Goal: Find contact information: Find contact information

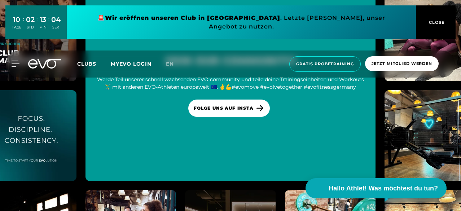
scroll to position [1934, 0]
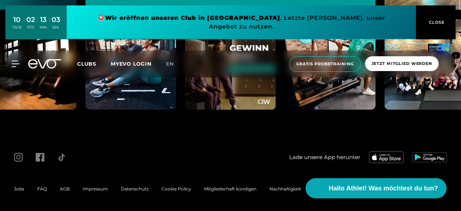
click at [99, 188] on span "Impressum" at bounding box center [95, 188] width 25 height 5
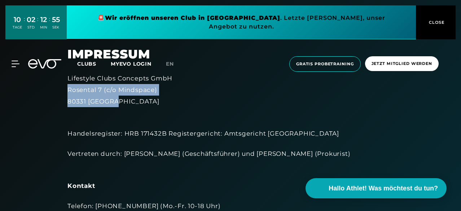
drag, startPoint x: 120, startPoint y: 102, endPoint x: 68, endPoint y: 86, distance: 54.3
click at [68, 86] on div "Lifestyle Clubs Concepts GmbH [STREET_ADDRESS]" at bounding box center [230, 90] width 326 height 35
copy div "Rosental 7 (c/o Mindspace) 80331 [GEOGRAPHIC_DATA]"
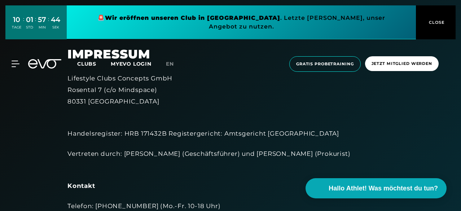
click at [220, 131] on div "Handelsregister: HRB 171432B Registergericht: Amtsgericht [GEOGRAPHIC_DATA]" at bounding box center [230, 127] width 326 height 23
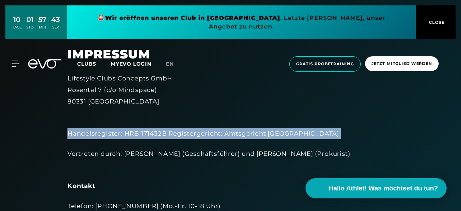
click at [220, 131] on div "Handelsregister: HRB 171432B Registergericht: Amtsgericht [GEOGRAPHIC_DATA]" at bounding box center [230, 127] width 326 height 23
click at [239, 138] on div "Handelsregister: HRB 171432B Registergericht: Amtsgericht [GEOGRAPHIC_DATA]" at bounding box center [230, 127] width 326 height 23
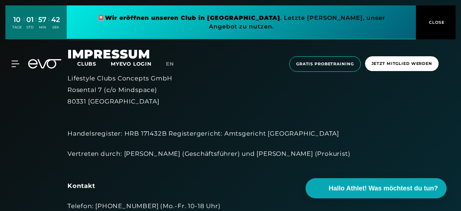
click at [239, 138] on div "Handelsregister: HRB 171432B Registergericht: Amtsgericht [GEOGRAPHIC_DATA]" at bounding box center [230, 127] width 326 height 23
click at [233, 135] on div "Handelsregister: HRB 171432B Registergericht: Amtsgericht [GEOGRAPHIC_DATA]" at bounding box center [230, 127] width 326 height 23
click at [236, 135] on div "Handelsregister: HRB 171432B Registergericht: Amtsgericht [GEOGRAPHIC_DATA]" at bounding box center [230, 127] width 326 height 23
click at [233, 154] on div "Vertreten durch: [PERSON_NAME] (Geschäftsführer) und [PERSON_NAME] (Prokurist)" at bounding box center [230, 159] width 326 height 23
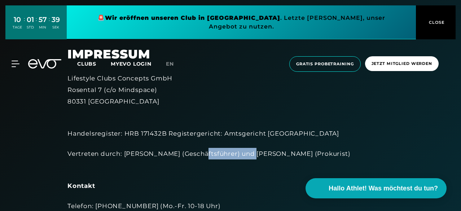
click at [233, 154] on div "Vertreten durch: [PERSON_NAME] (Geschäftsführer) und [PERSON_NAME] (Prokurist)" at bounding box center [230, 159] width 326 height 23
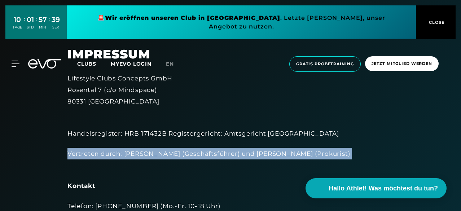
click at [233, 154] on div "Vertreten durch: [PERSON_NAME] (Geschäftsführer) und [PERSON_NAME] (Prokurist)" at bounding box center [230, 159] width 326 height 23
click at [283, 155] on div "Vertreten durch: [PERSON_NAME] (Geschäftsführer) und [PERSON_NAME] (Prokurist)" at bounding box center [230, 159] width 326 height 23
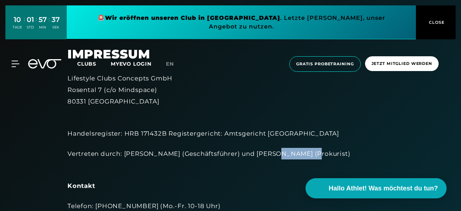
click at [283, 155] on div "Vertreten durch: [PERSON_NAME] (Geschäftsführer) und [PERSON_NAME] (Prokurist)" at bounding box center [230, 159] width 326 height 23
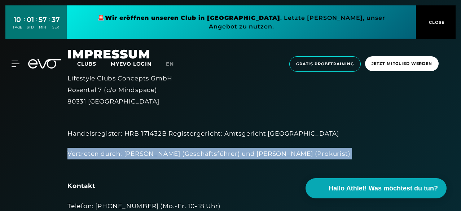
click at [283, 155] on div "Vertreten durch: [PERSON_NAME] (Geschäftsführer) und [PERSON_NAME] (Prokurist)" at bounding box center [230, 159] width 326 height 23
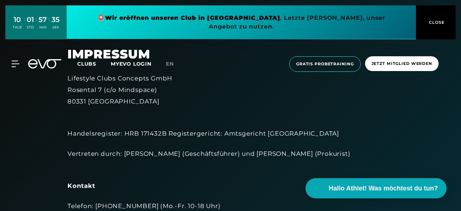
click at [222, 157] on div "Vertreten durch: [PERSON_NAME] (Geschäftsführer) und [PERSON_NAME] (Prokurist)" at bounding box center [230, 159] width 326 height 23
click at [182, 152] on div "Vertreten durch: [PERSON_NAME] (Geschäftsführer) und [PERSON_NAME] (Prokurist)" at bounding box center [230, 159] width 326 height 23
click at [144, 154] on div "Vertreten durch: [PERSON_NAME] (Geschäftsführer) und [PERSON_NAME] (Prokurist)" at bounding box center [230, 159] width 326 height 23
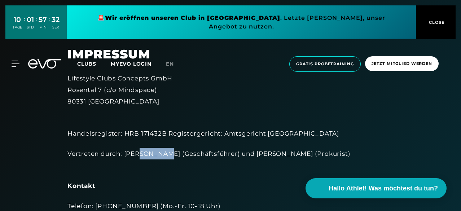
click at [144, 154] on div "Vertreten durch: [PERSON_NAME] (Geschäftsführer) und [PERSON_NAME] (Prokurist)" at bounding box center [230, 159] width 326 height 23
click at [128, 153] on div "Vertreten durch: [PERSON_NAME] (Geschäftsführer) und [PERSON_NAME] (Prokurist)" at bounding box center [230, 159] width 326 height 23
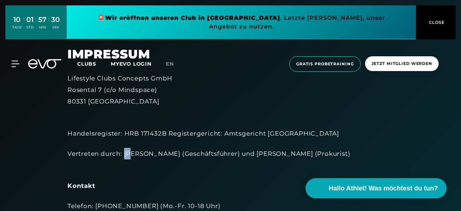
click at [128, 153] on div "Vertreten durch: [PERSON_NAME] (Geschäftsführer) und [PERSON_NAME] (Prokurist)" at bounding box center [230, 159] width 326 height 23
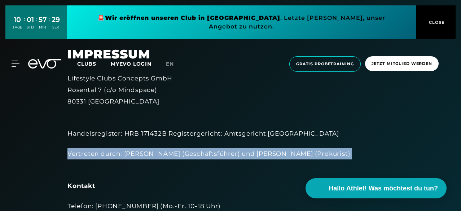
click at [128, 153] on div "Vertreten durch: [PERSON_NAME] (Geschäftsführer) und [PERSON_NAME] (Prokurist)" at bounding box center [230, 159] width 326 height 23
click at [438, 21] on span "CLOSE" at bounding box center [436, 22] width 18 height 6
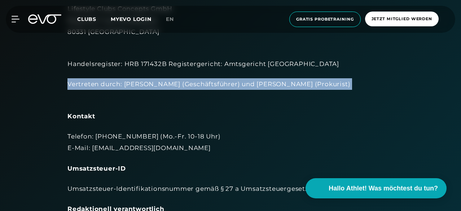
scroll to position [70, 0]
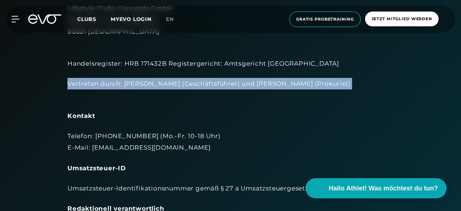
click at [321, 86] on div "Vertreten durch: [PERSON_NAME] (Geschäftsführer) und [PERSON_NAME] (Prokurist)" at bounding box center [230, 89] width 326 height 23
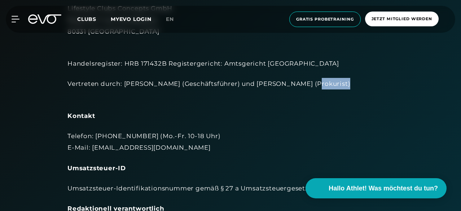
click at [321, 86] on div "Vertreten durch: [PERSON_NAME] (Geschäftsführer) und [PERSON_NAME] (Prokurist)" at bounding box center [230, 89] width 326 height 23
click at [297, 84] on div "Vertreten durch: [PERSON_NAME] (Geschäftsführer) und [PERSON_NAME] (Prokurist)" at bounding box center [230, 89] width 326 height 23
drag, startPoint x: 302, startPoint y: 86, endPoint x: 268, endPoint y: 83, distance: 34.0
click at [268, 83] on div "Vertreten durch: [PERSON_NAME] (Geschäftsführer) und [PERSON_NAME] (Prokurist)" at bounding box center [230, 89] width 326 height 23
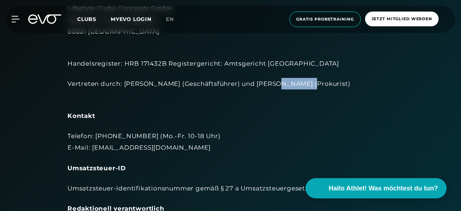
click at [268, 83] on div "Vertreten durch: [PERSON_NAME] (Geschäftsführer) und [PERSON_NAME] (Prokurist)" at bounding box center [230, 89] width 326 height 23
drag, startPoint x: 268, startPoint y: 83, endPoint x: 302, endPoint y: 83, distance: 33.9
click at [302, 83] on div "Vertreten durch: [PERSON_NAME] (Geschäftsführer) und [PERSON_NAME] (Prokurist)" at bounding box center [230, 89] width 326 height 23
click at [139, 149] on div "Telefon: [PHONE_NUMBER] (Mo.-Fr. 10-18 Uhr) E-Mail: [EMAIL_ADDRESS][DOMAIN_NAME]" at bounding box center [230, 141] width 326 height 23
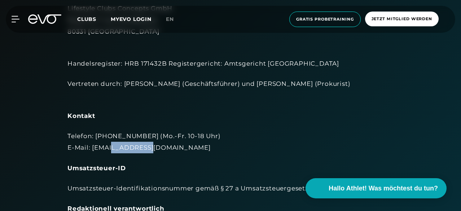
click at [139, 149] on div "Telefon: [PHONE_NUMBER] (Mo.-Fr. 10-18 Uhr) E-Mail: [EMAIL_ADDRESS][DOMAIN_NAME]" at bounding box center [230, 141] width 326 height 23
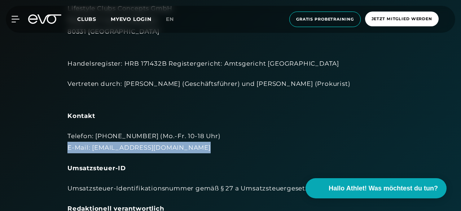
click at [139, 149] on div "Telefon: [PHONE_NUMBER] (Mo.-Fr. 10-18 Uhr) E-Mail: [EMAIL_ADDRESS][DOMAIN_NAME]" at bounding box center [230, 141] width 326 height 23
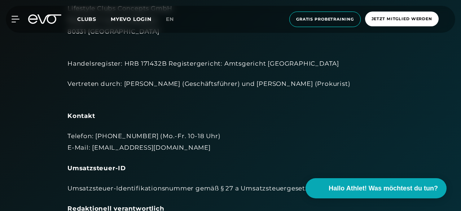
scroll to position [99, 0]
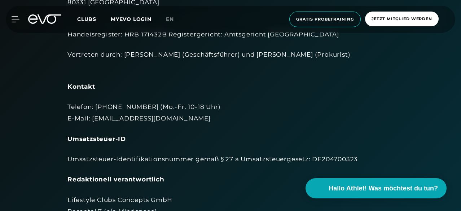
click at [213, 156] on div "Umsatzsteuer-Identifikationsnummer gemäß § 27 a Umsatzsteuergesetz: DE204700323" at bounding box center [230, 159] width 326 height 12
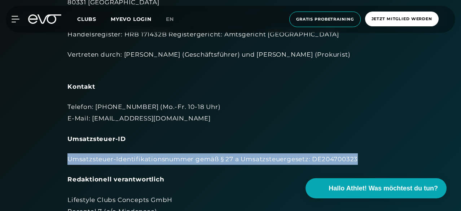
click at [213, 156] on div "Umsatzsteuer-Identifikationsnummer gemäß § 27 a Umsatzsteuergesetz: DE204700323" at bounding box center [230, 159] width 326 height 12
click at [229, 157] on div "Umsatzsteuer-Identifikationsnummer gemäß § 27 a Umsatzsteuergesetz: DE204700323" at bounding box center [230, 159] width 326 height 12
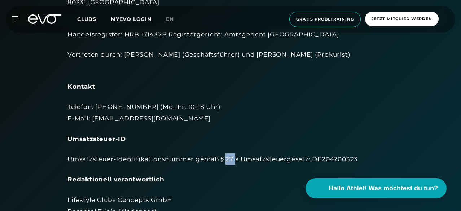
click at [229, 157] on div "Umsatzsteuer-Identifikationsnummer gemäß § 27 a Umsatzsteuergesetz: DE204700323" at bounding box center [230, 159] width 326 height 12
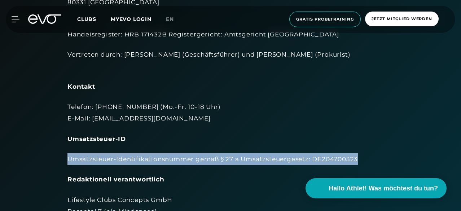
click at [229, 157] on div "Umsatzsteuer-Identifikationsnummer gemäß § 27 a Umsatzsteuergesetz: DE204700323" at bounding box center [230, 159] width 326 height 12
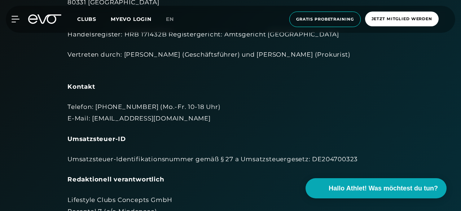
click at [310, 118] on div "Telefon: [PHONE_NUMBER] (Mo.-Fr. 10-18 Uhr) E-Mail: [EMAIL_ADDRESS][DOMAIN_NAME]" at bounding box center [230, 112] width 326 height 23
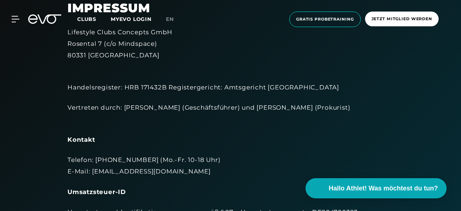
scroll to position [0, 0]
